Goal: Complete application form: Complete application form

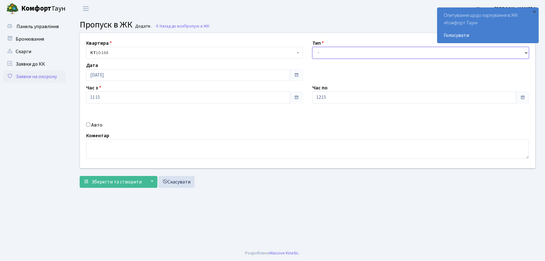
click at [340, 55] on select "- Доставка Таксі Гості Сервіс" at bounding box center [421, 53] width 217 height 12
select select "1"
click at [313, 47] on select "- Доставка Таксі Гості Сервіс" at bounding box center [421, 53] width 217 height 12
drag, startPoint x: 311, startPoint y: 98, endPoint x: 309, endPoint y: 95, distance: 4.1
click at [306, 98] on div "Квартира <b>КТ</b>&nbsp;&nbsp;&nbsp;&nbsp;10-164 КТ 10-164 Тип - Доставка Таксі…" at bounding box center [307, 100] width 465 height 135
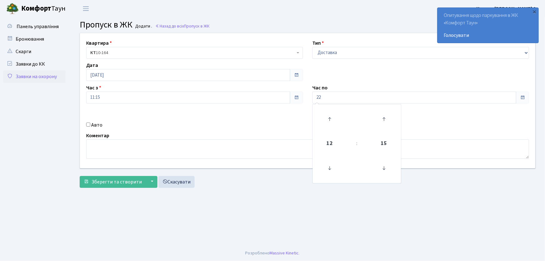
type input "22:00"
click at [89, 126] on input "Авто" at bounding box center [88, 125] width 4 height 4
checkbox input "true"
type input "КІ6760АВ"
click at [80, 176] on button "Зберегти та створити" at bounding box center [113, 182] width 66 height 12
